Goal: Browse casually

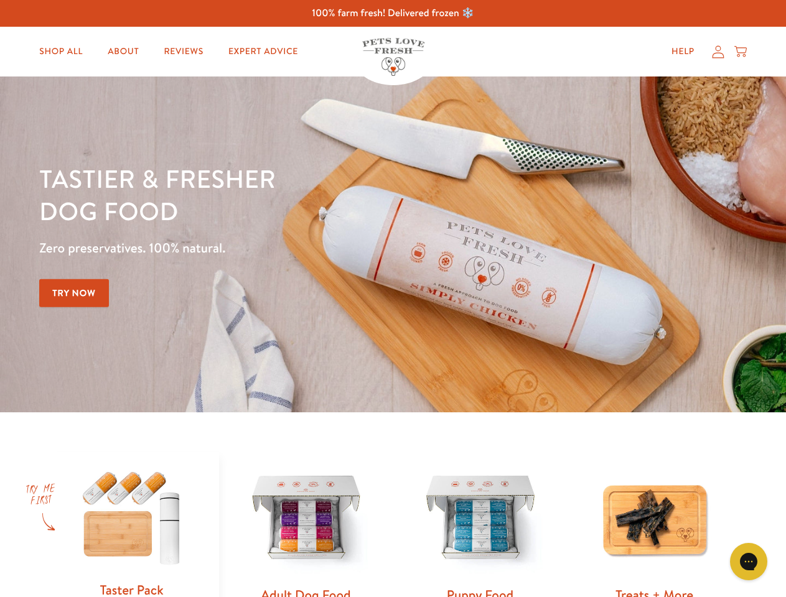
click at [393, 299] on div "Tastier & fresher dog food Zero preservatives. 100% natural. Try Now" at bounding box center [275, 244] width 472 height 164
click at [749, 562] on icon "Open gorgias live chat" at bounding box center [748, 562] width 12 height 12
